Goal: Transaction & Acquisition: Book appointment/travel/reservation

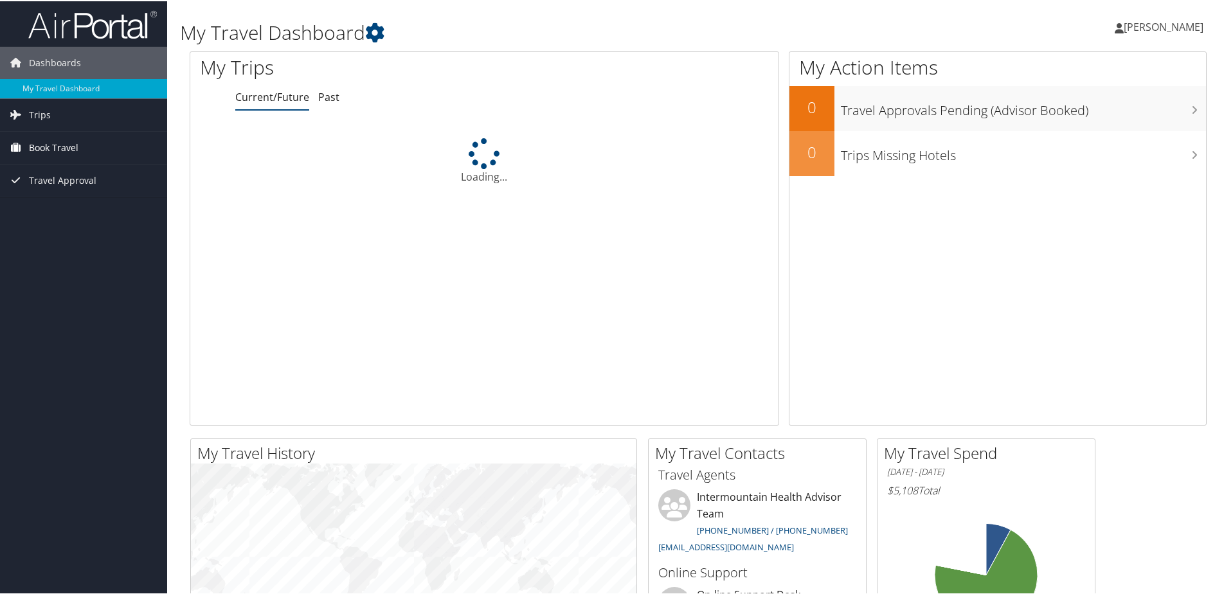
click at [53, 145] on span "Book Travel" at bounding box center [53, 146] width 49 height 32
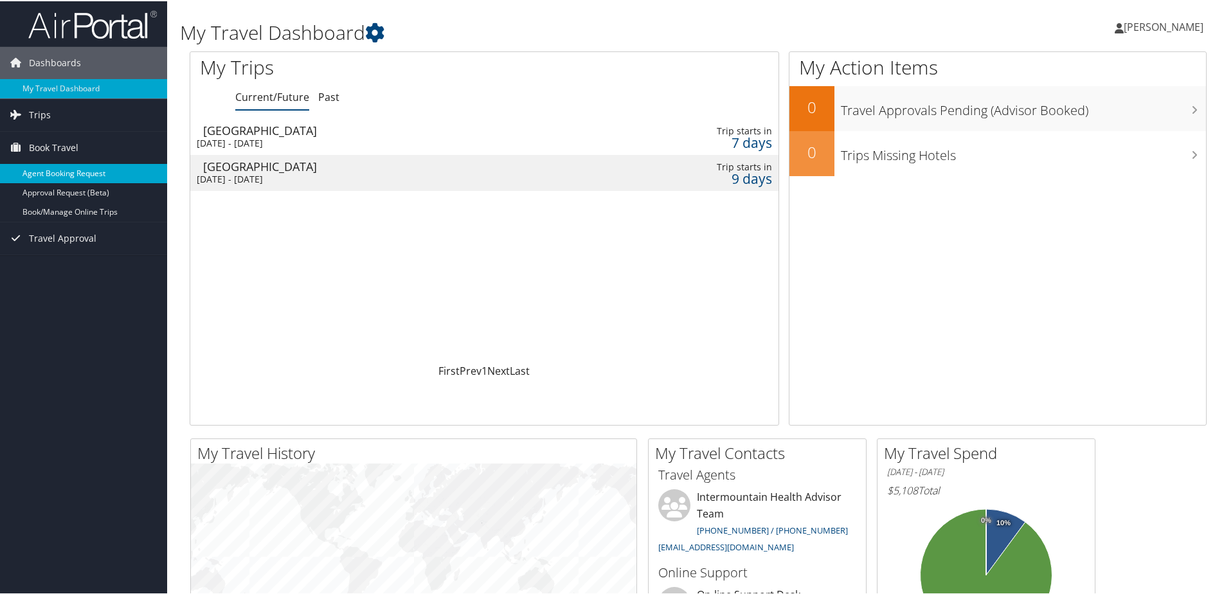
click at [57, 169] on link "Agent Booking Request" at bounding box center [83, 172] width 167 height 19
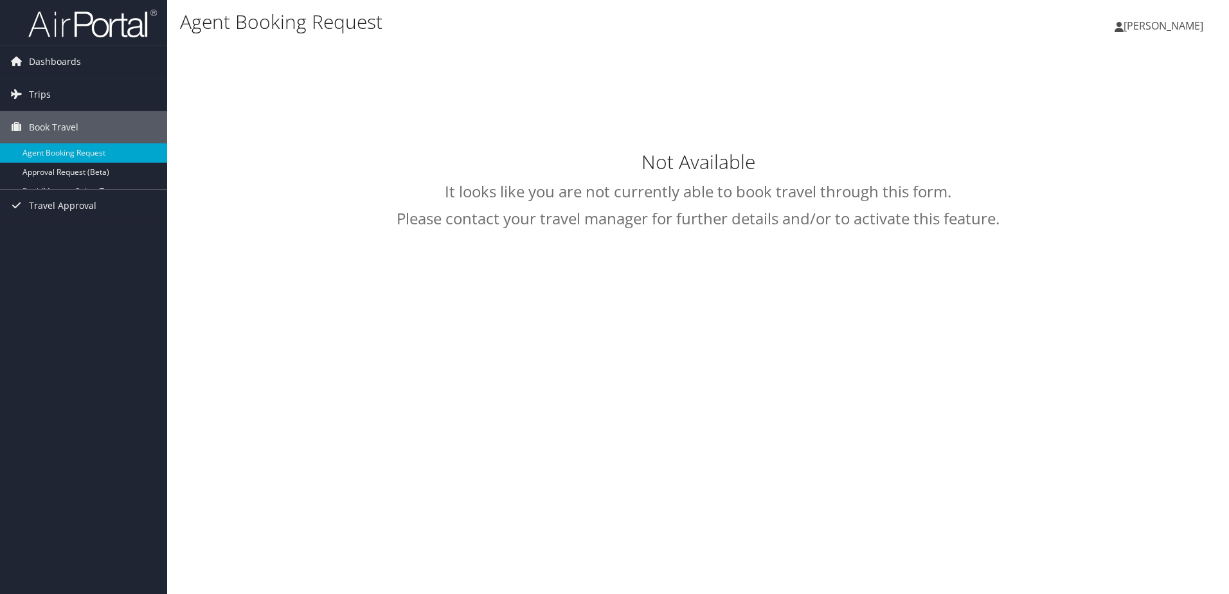
type input "Travis Mathew Burrows"
select select "[EMAIL_ADDRESS][DOMAIN_NAME]"
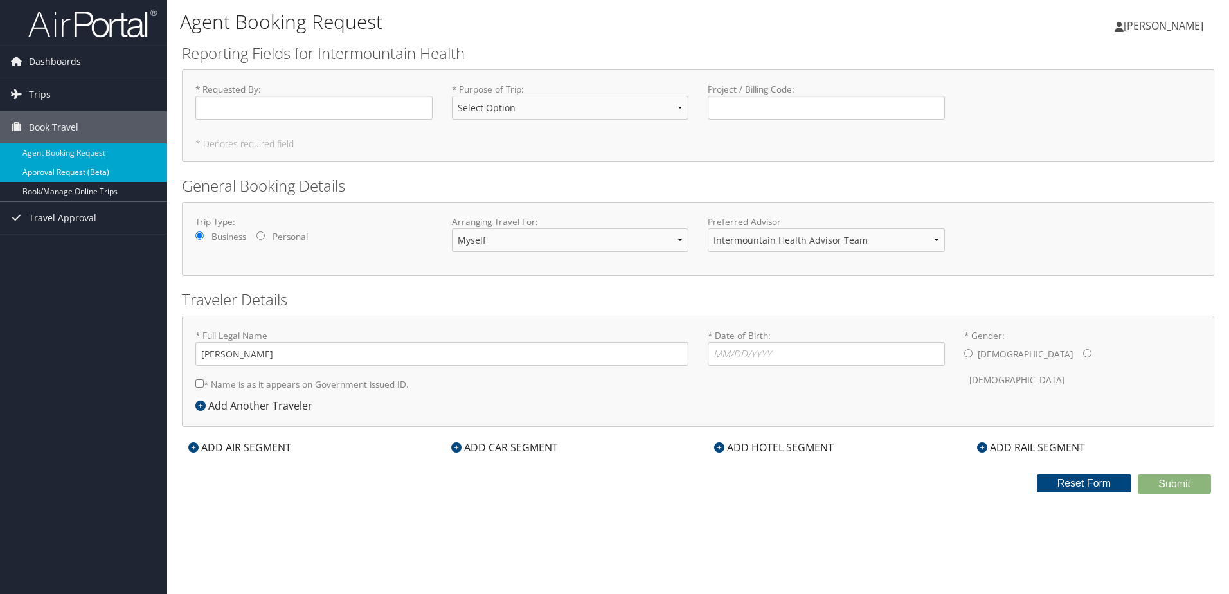
click at [67, 170] on link "Approval Request (Beta)" at bounding box center [83, 172] width 167 height 19
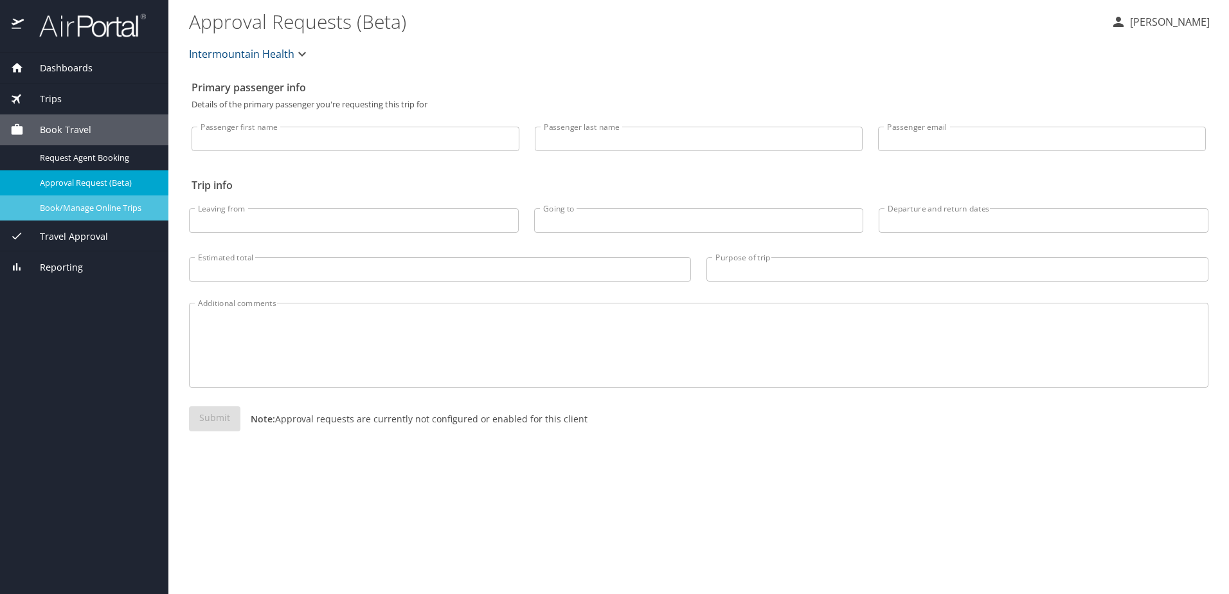
click at [76, 206] on span "Book/Manage Online Trips" at bounding box center [96, 208] width 113 height 12
click at [55, 17] on img at bounding box center [85, 25] width 121 height 25
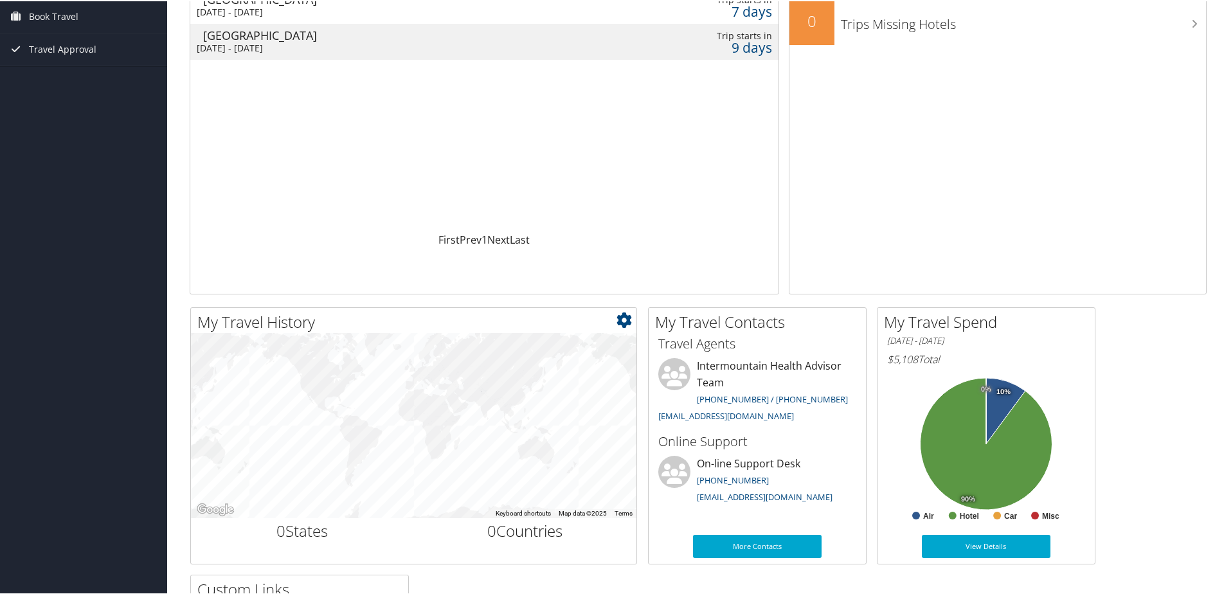
scroll to position [193, 0]
